Goal: Transaction & Acquisition: Register for event/course

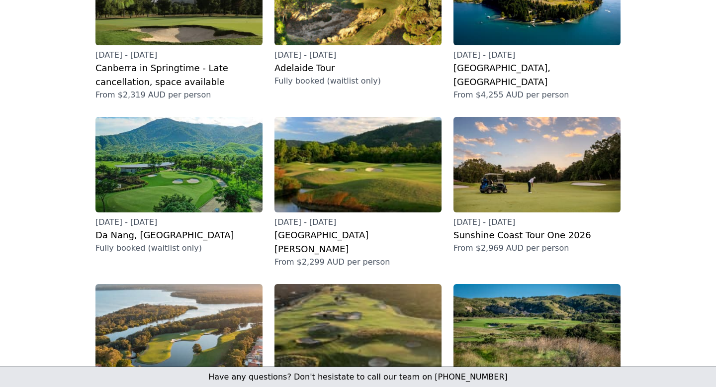
scroll to position [200, 0]
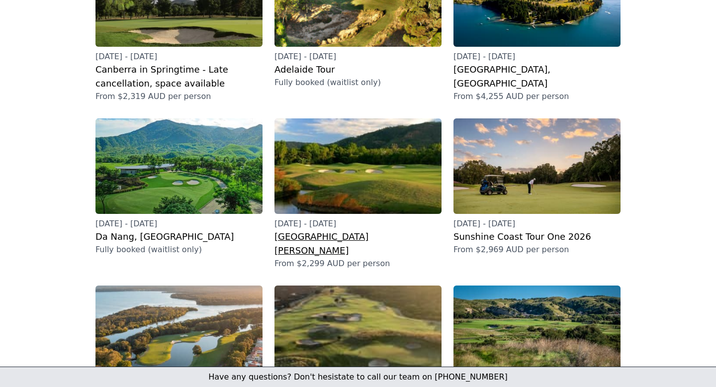
click at [310, 230] on h2 "[GEOGRAPHIC_DATA][PERSON_NAME]" at bounding box center [357, 244] width 167 height 28
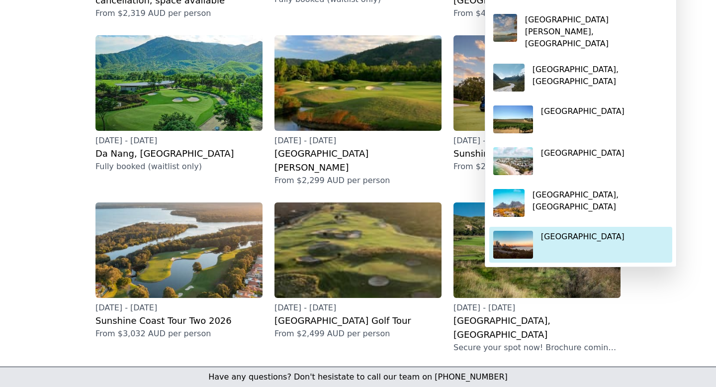
scroll to position [283, 0]
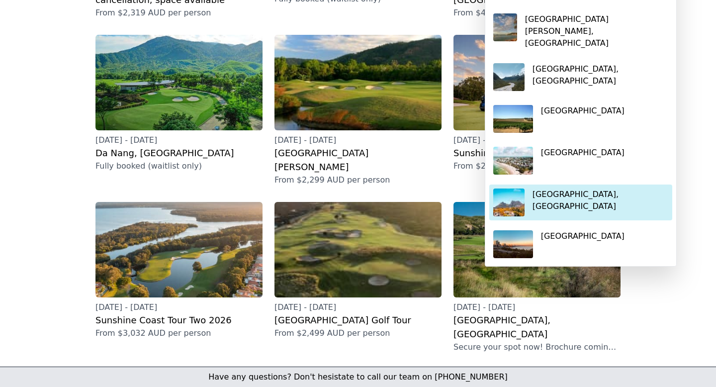
click at [607, 188] on p "[GEOGRAPHIC_DATA], [GEOGRAPHIC_DATA]" at bounding box center [600, 200] width 136 height 24
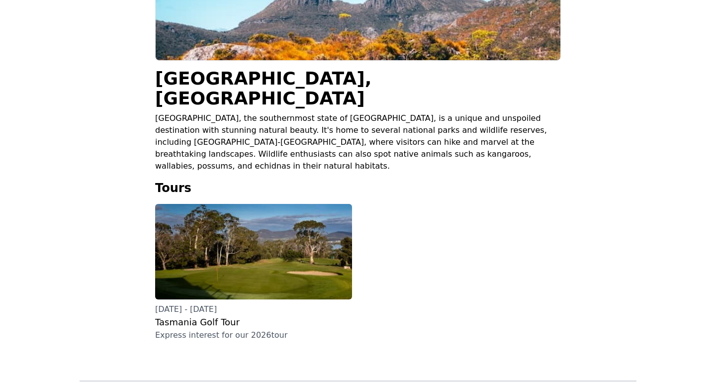
scroll to position [165, 0]
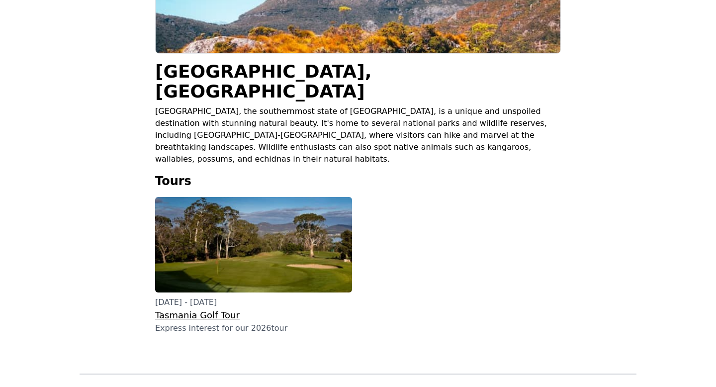
click at [179, 308] on h3 "Tasmania Golf Tour" at bounding box center [253, 315] width 197 height 14
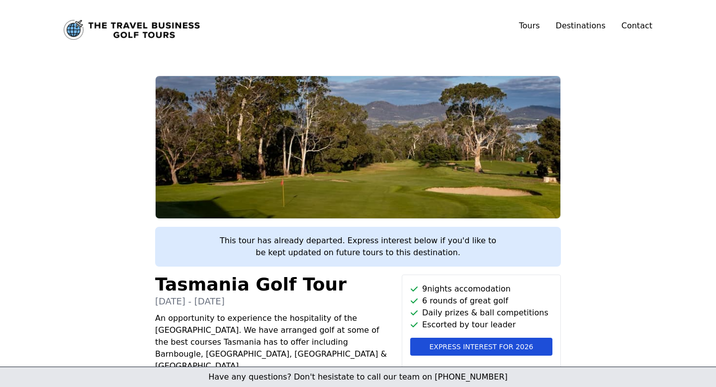
click at [468, 350] on span "Express interest for 2026" at bounding box center [481, 347] width 104 height 10
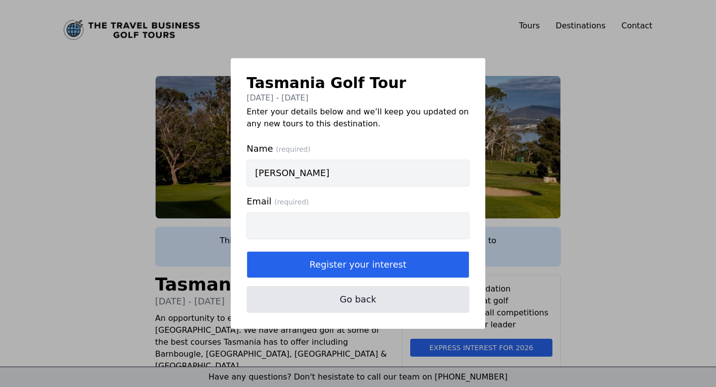
type input "Sheryl Mather"
click at [352, 235] on input "Email (required)" at bounding box center [358, 225] width 223 height 27
type input "gsmather@yahoo.co.nz"
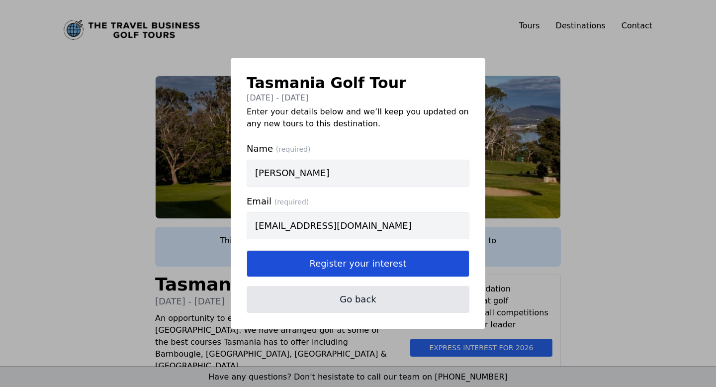
click at [351, 259] on button "Register your interest" at bounding box center [358, 263] width 223 height 27
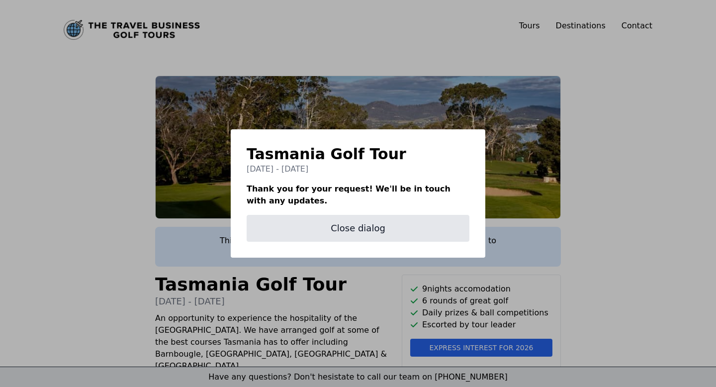
click at [631, 259] on div "Tasmania Golf Tour 16th - 25th February 2025 Thank you for your request! We'll …" at bounding box center [358, 193] width 716 height 387
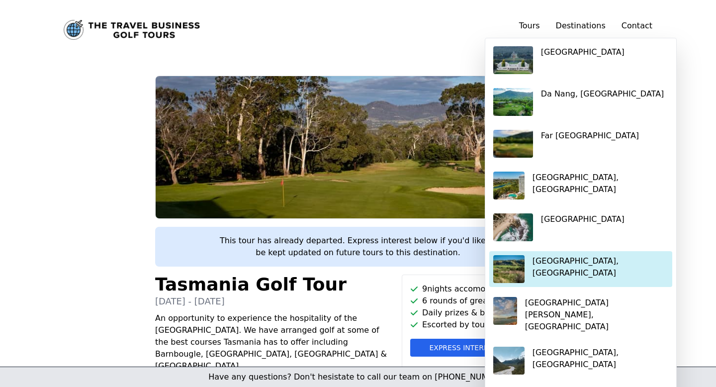
click at [575, 260] on p "[GEOGRAPHIC_DATA], [GEOGRAPHIC_DATA]" at bounding box center [600, 267] width 136 height 24
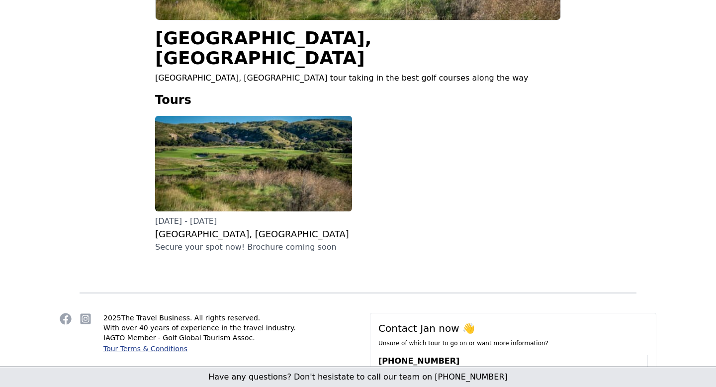
scroll to position [211, 0]
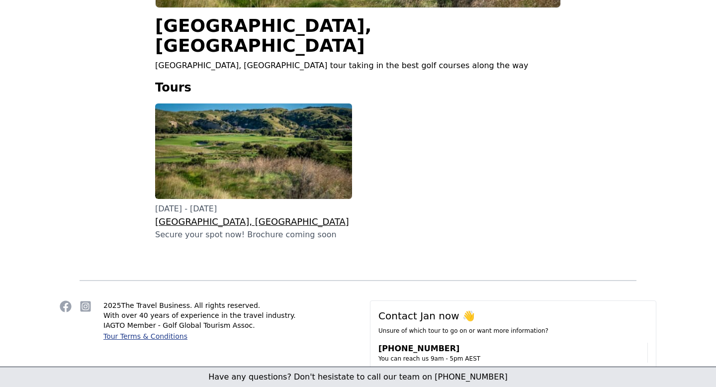
click at [192, 215] on h3 "[GEOGRAPHIC_DATA], [GEOGRAPHIC_DATA]" at bounding box center [253, 222] width 197 height 14
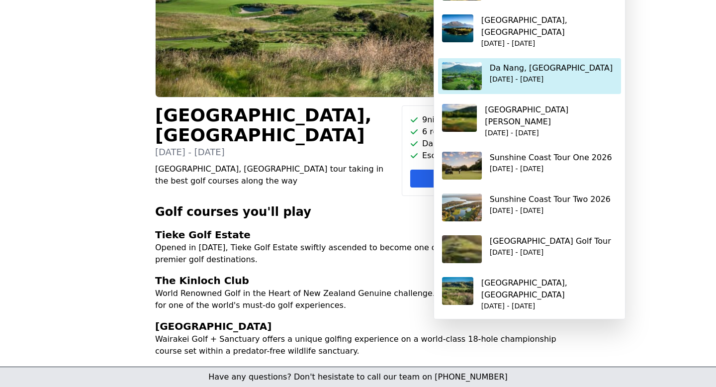
scroll to position [122, 0]
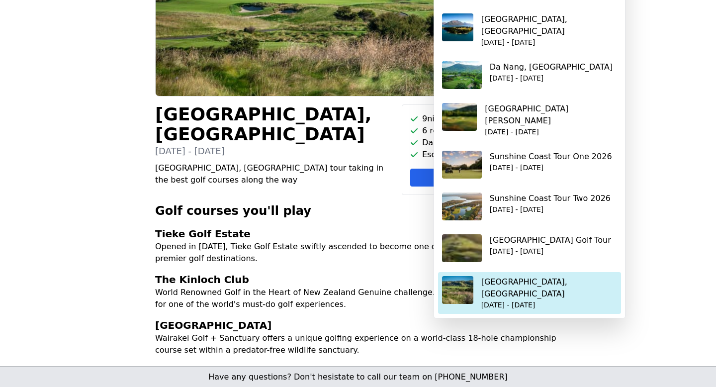
click at [533, 276] on p "[GEOGRAPHIC_DATA], [GEOGRAPHIC_DATA]" at bounding box center [549, 288] width 136 height 24
